Goal: Information Seeking & Learning: Learn about a topic

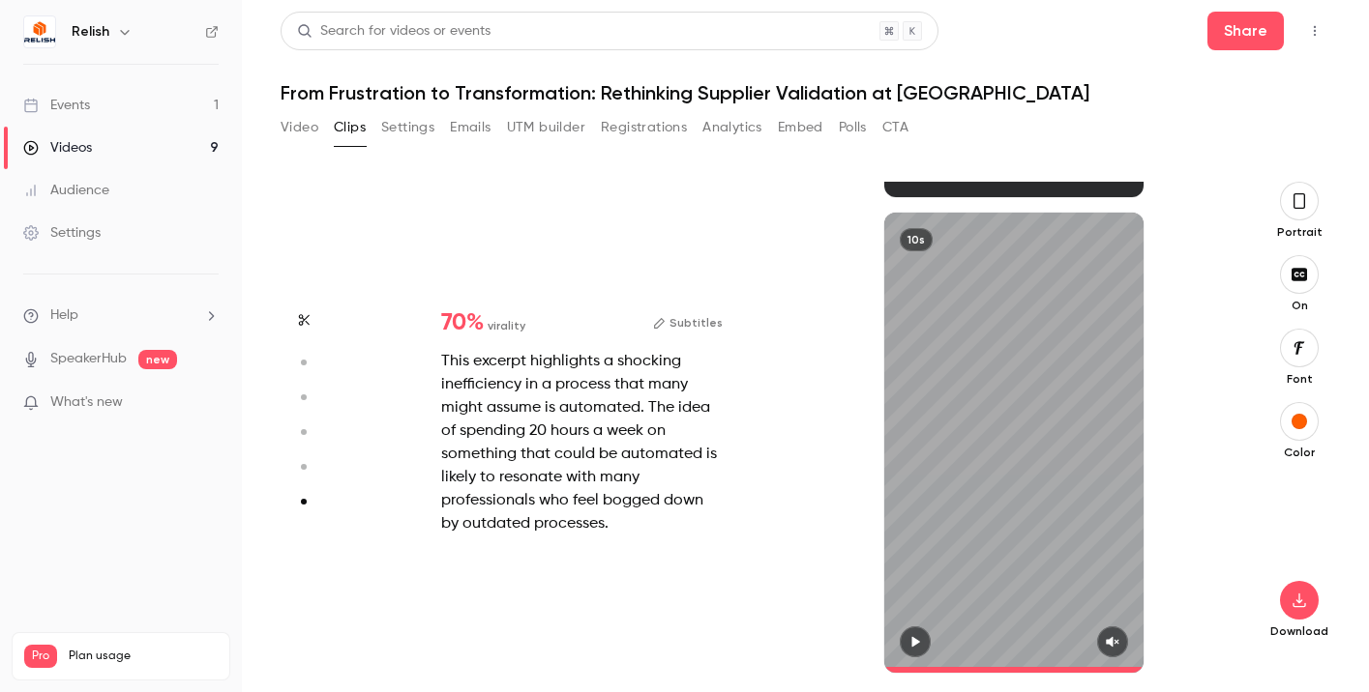
scroll to position [66, 0]
click at [58, 149] on div "Videos" at bounding box center [57, 147] width 69 height 19
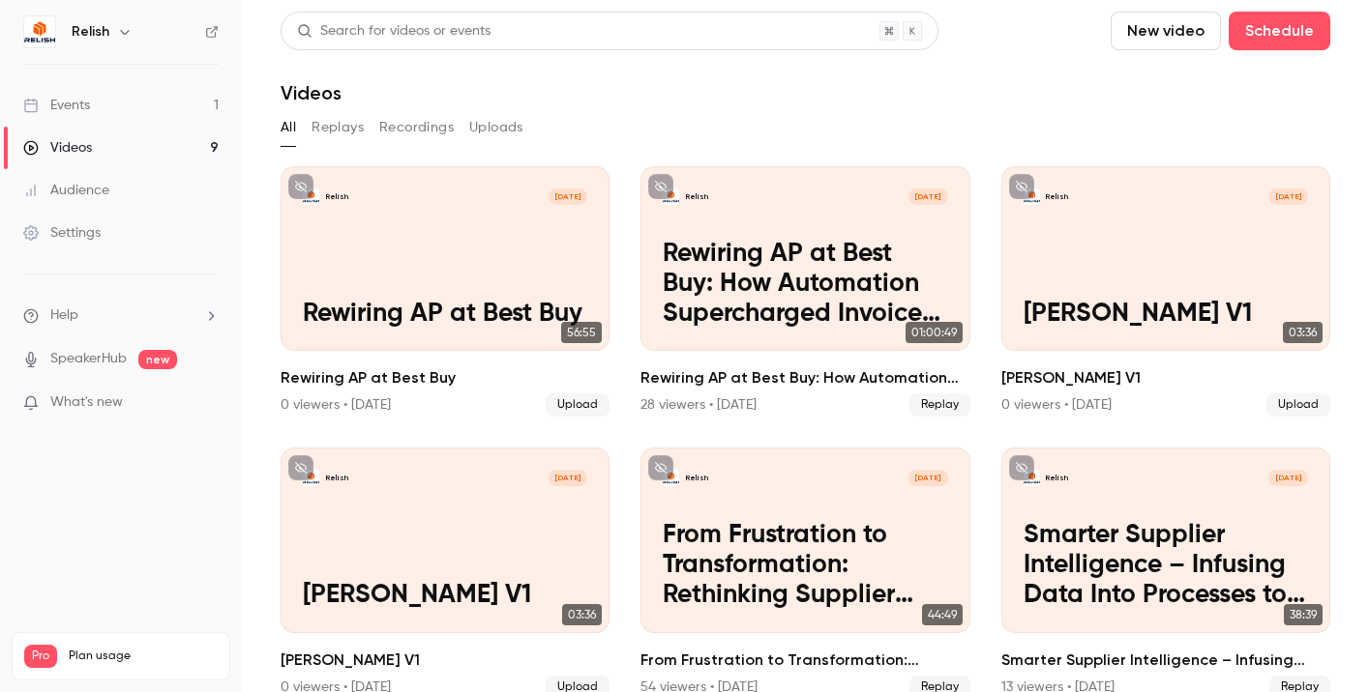
click at [75, 108] on div "Events" at bounding box center [56, 105] width 67 height 19
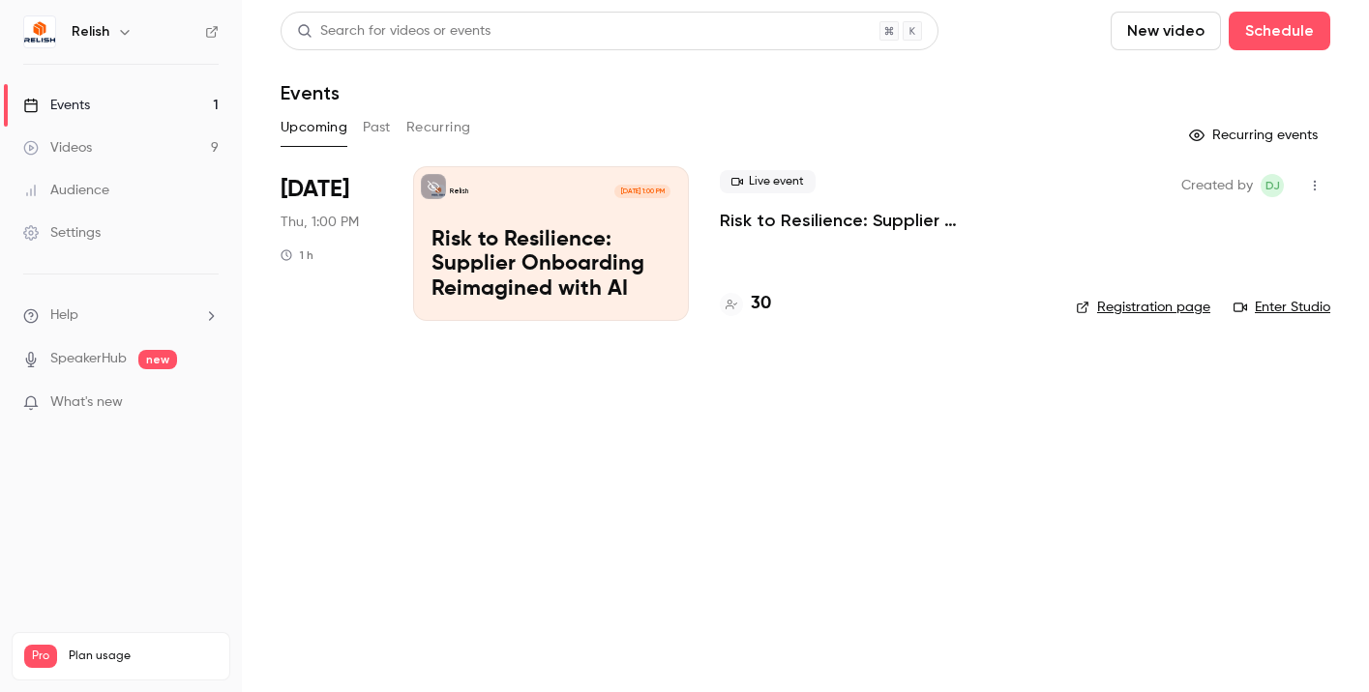
click at [628, 243] on p "Risk to Resilience: Supplier Onboarding Reimagined with AI" at bounding box center [550, 265] width 239 height 74
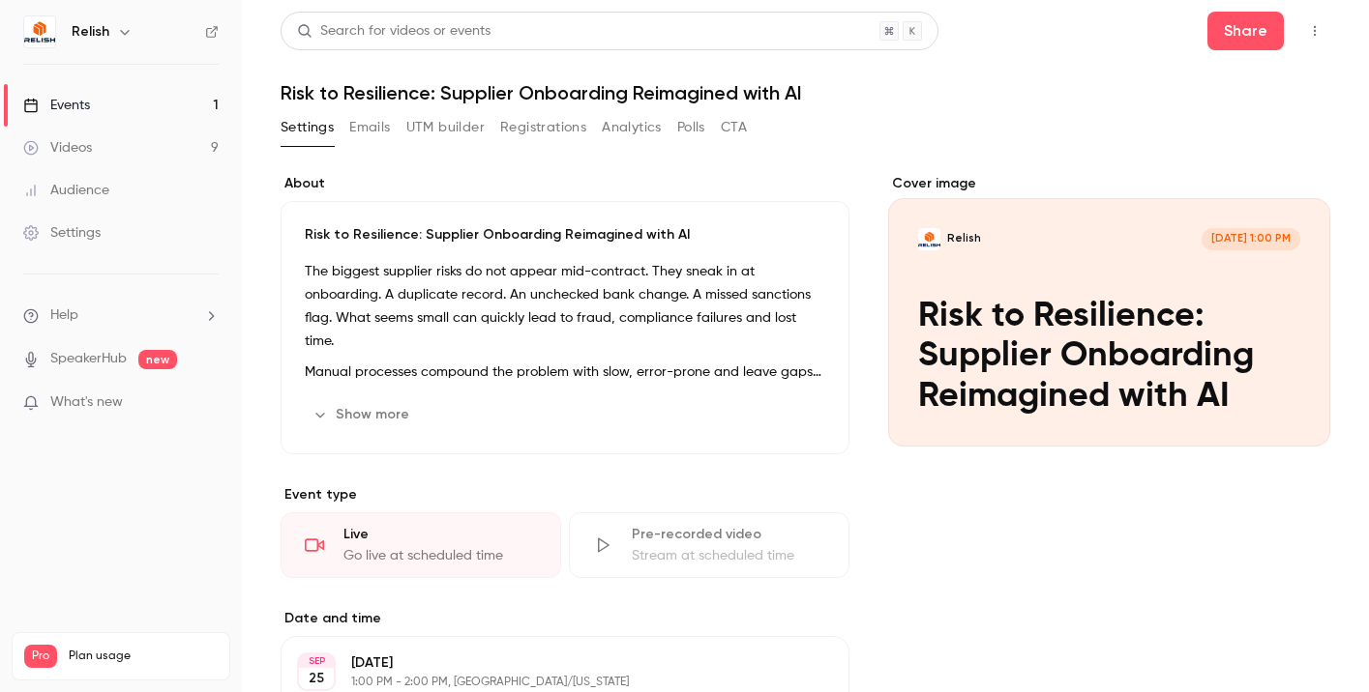
click at [551, 142] on button "Registrations" at bounding box center [543, 127] width 86 height 31
